Goal: Check status

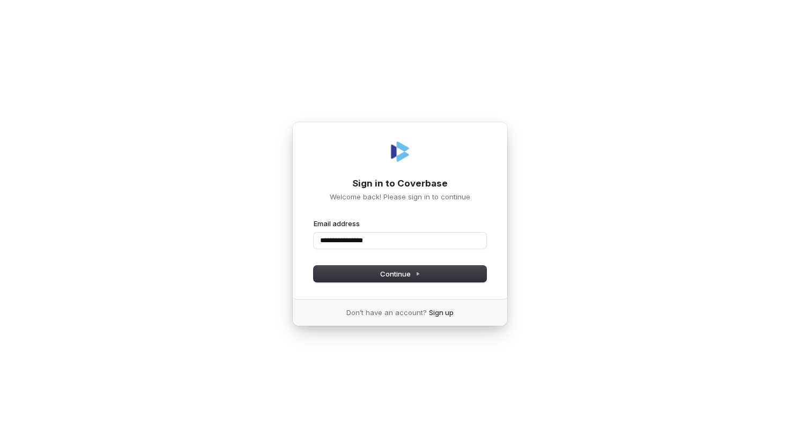
click at [314, 219] on button "submit" at bounding box center [314, 219] width 0 height 0
type input "**********"
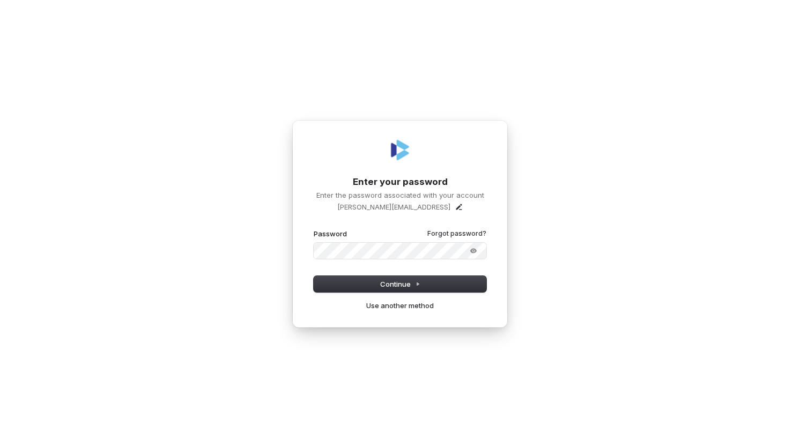
click at [0, 448] on com-1password-button at bounding box center [0, 448] width 0 height 0
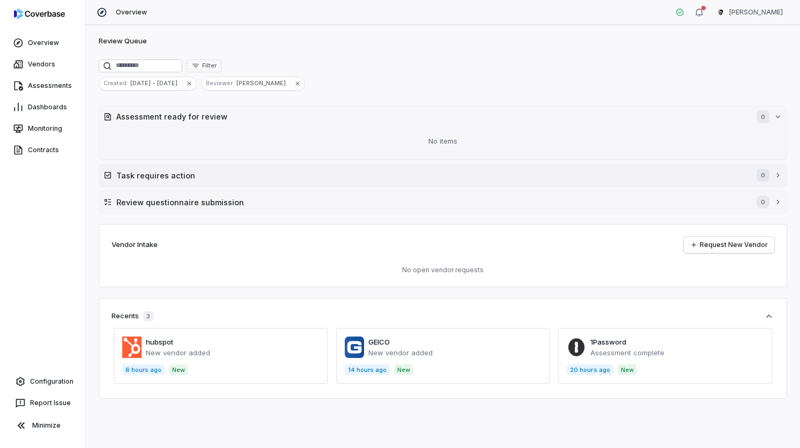
click at [394, 183] on button "Task requires action 0" at bounding box center [442, 175] width 687 height 21
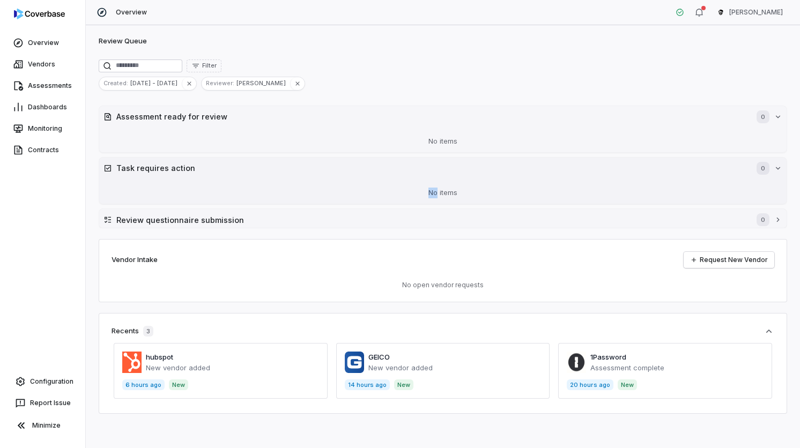
click at [394, 183] on div "No items" at bounding box center [442, 193] width 679 height 28
click at [391, 223] on h2 "Review questionnaire submission" at bounding box center [430, 219] width 629 height 11
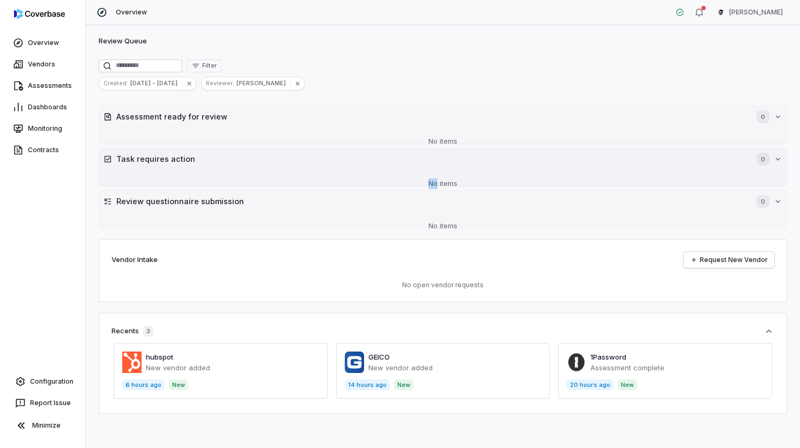
click at [397, 176] on div "No items" at bounding box center [442, 184] width 679 height 28
click at [572, 169] on button "Task requires action 0" at bounding box center [442, 159] width 687 height 21
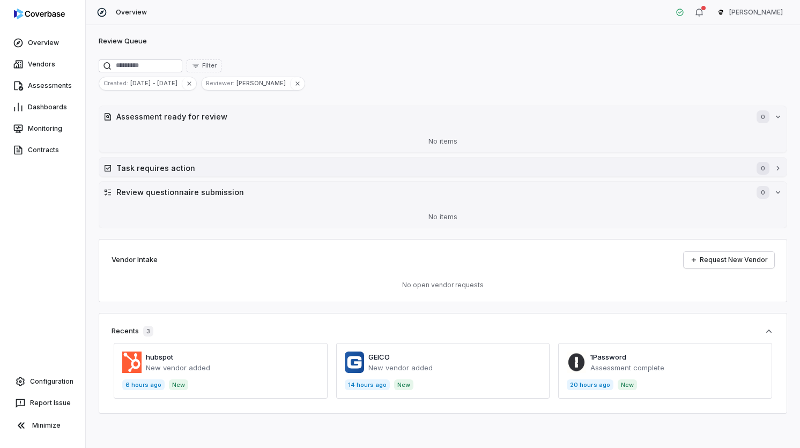
click at [574, 164] on h2 "Task requires action" at bounding box center [430, 167] width 629 height 11
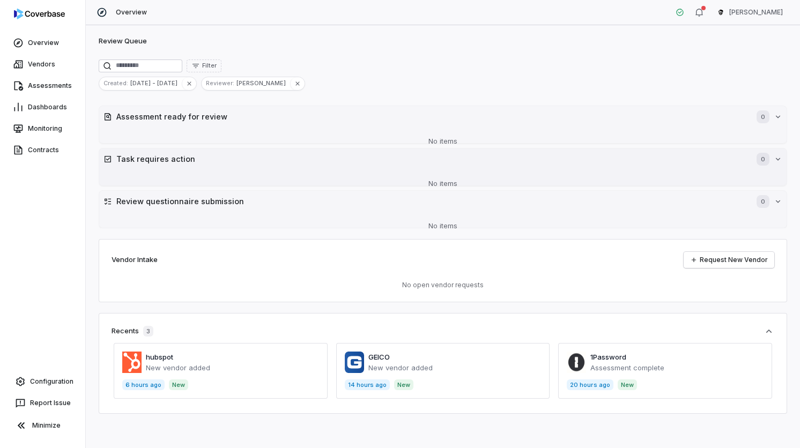
click at [574, 164] on h2 "Task requires action" at bounding box center [430, 158] width 629 height 11
